Goal: Complete application form

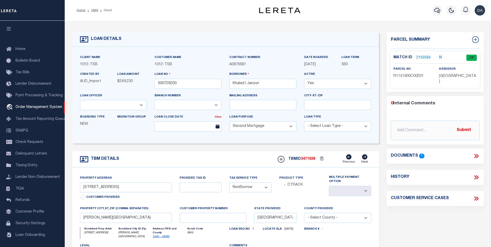
select select "9845"
select select "4117"
select select "100"
select select "NonEscrow"
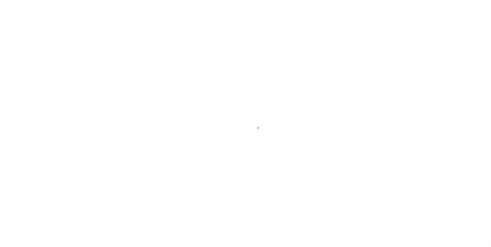
select select "100"
select select "NonEscrow"
type input "[STREET_ADDRESS]"
select select
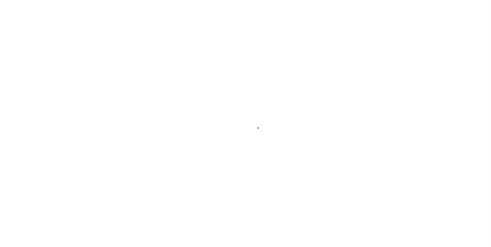
type input "[PERSON_NAME][GEOGRAPHIC_DATA]"
type input "[GEOGRAPHIC_DATA]"
select select
select select "9845"
select select "4117"
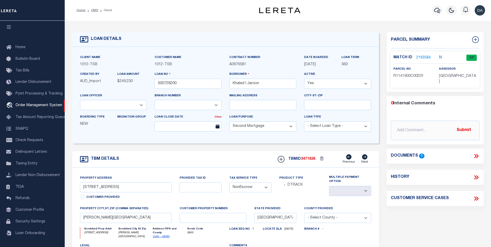
click at [473, 153] on icon at bounding box center [476, 156] width 7 height 7
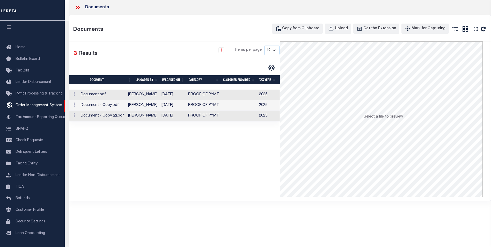
click at [259, 125] on div "Selected 3 Results 1 Items per page 10 25 50 100" at bounding box center [174, 118] width 211 height 155
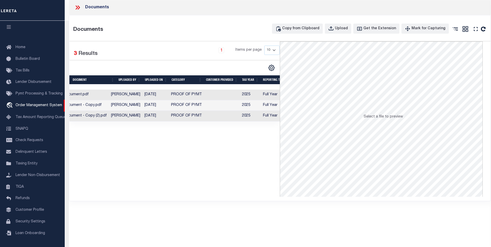
scroll to position [0, 0]
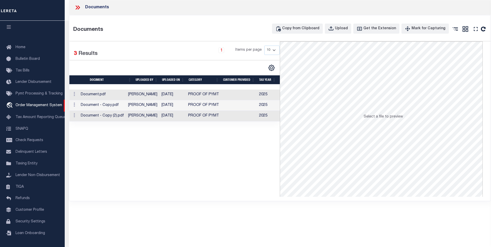
click at [178, 215] on div "Documents Documents Copy from Clipboard Upload Get the Extension Mark for Captu…" at bounding box center [280, 116] width 422 height 233
click at [94, 170] on div "Selected 3 Results 1 Items per page 10 25 50 100" at bounding box center [174, 118] width 211 height 155
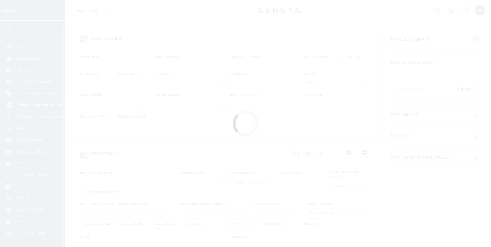
scroll to position [5, 0]
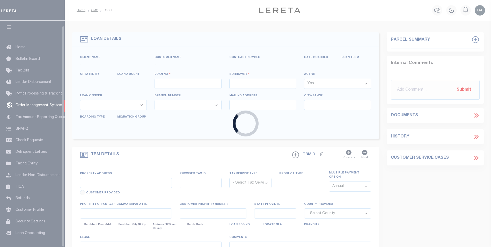
type input "500726200"
type input "Khaled I Jaroun"
select select
select select "100"
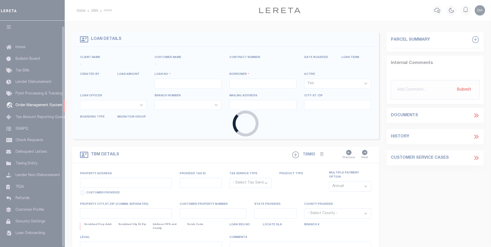
select select "NonEscrow"
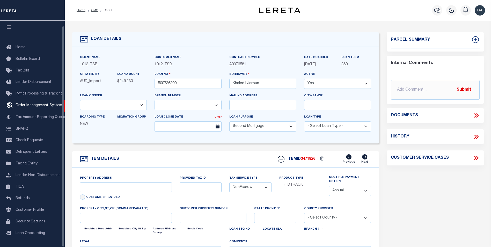
select select "9845"
type input "[STREET_ADDRESS]"
select select
type input "[PERSON_NAME][GEOGRAPHIC_DATA]"
type input "[GEOGRAPHIC_DATA]"
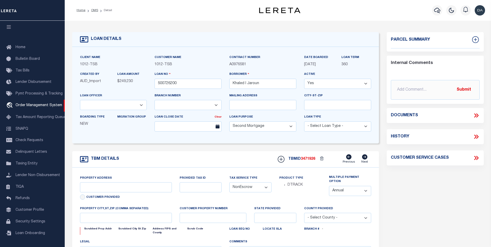
select select
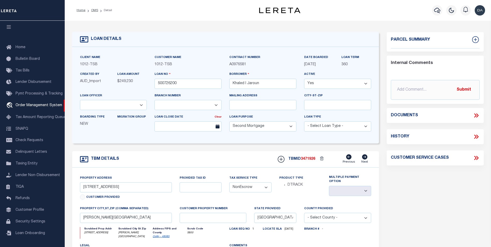
select select "4117"
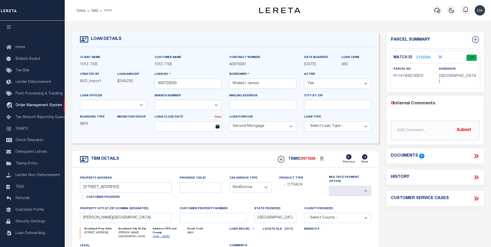
click at [473, 153] on icon at bounding box center [476, 156] width 7 height 7
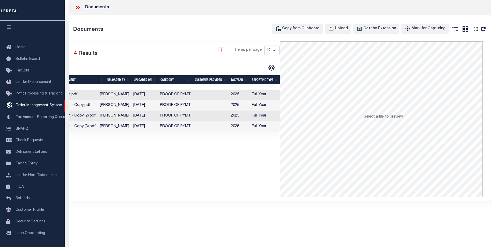
scroll to position [0, 0]
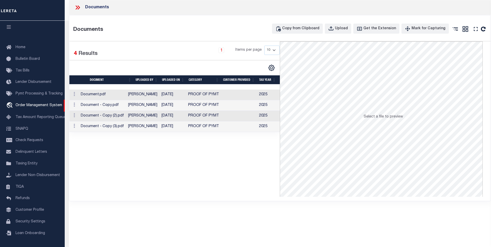
click at [77, 6] on icon at bounding box center [77, 7] width 7 height 7
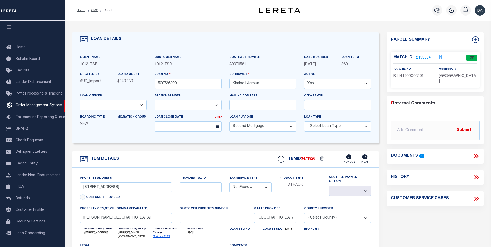
click at [95, 148] on form "LOAN DETAILS Client Name 1012 - TSB 1012 - TSB" at bounding box center [225, 175] width 306 height 287
click at [475, 153] on icon at bounding box center [476, 156] width 7 height 7
